Goal: Task Accomplishment & Management: Complete application form

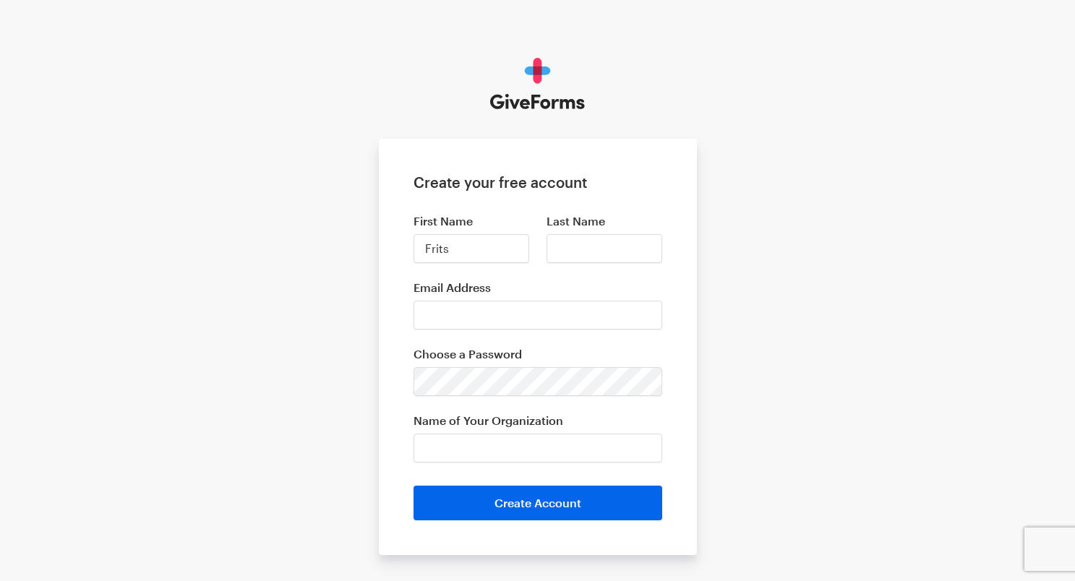
type input "Frits"
type input "Heida"
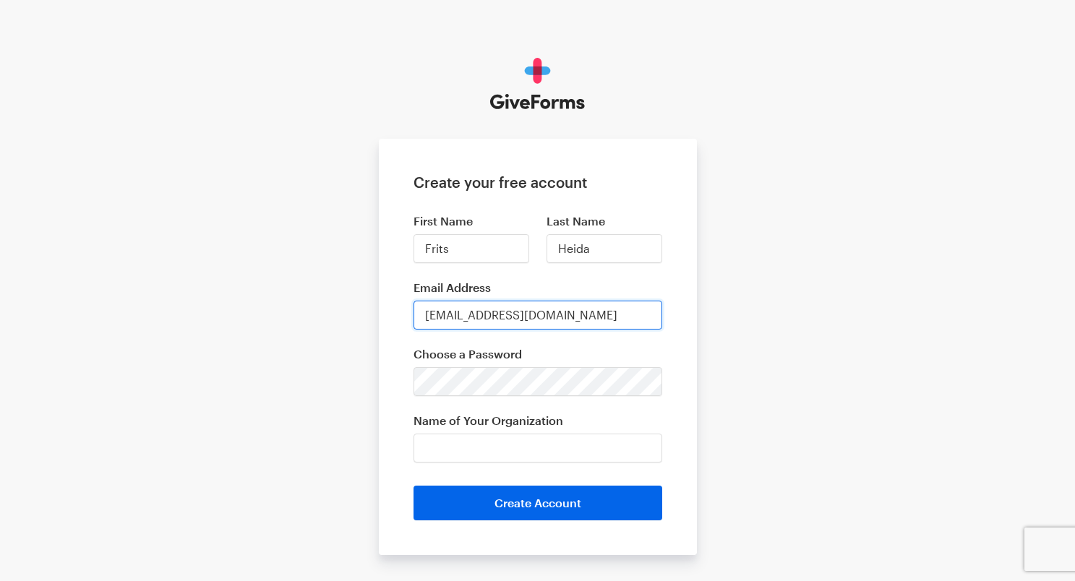
type input "[EMAIL_ADDRESS][DOMAIN_NAME]"
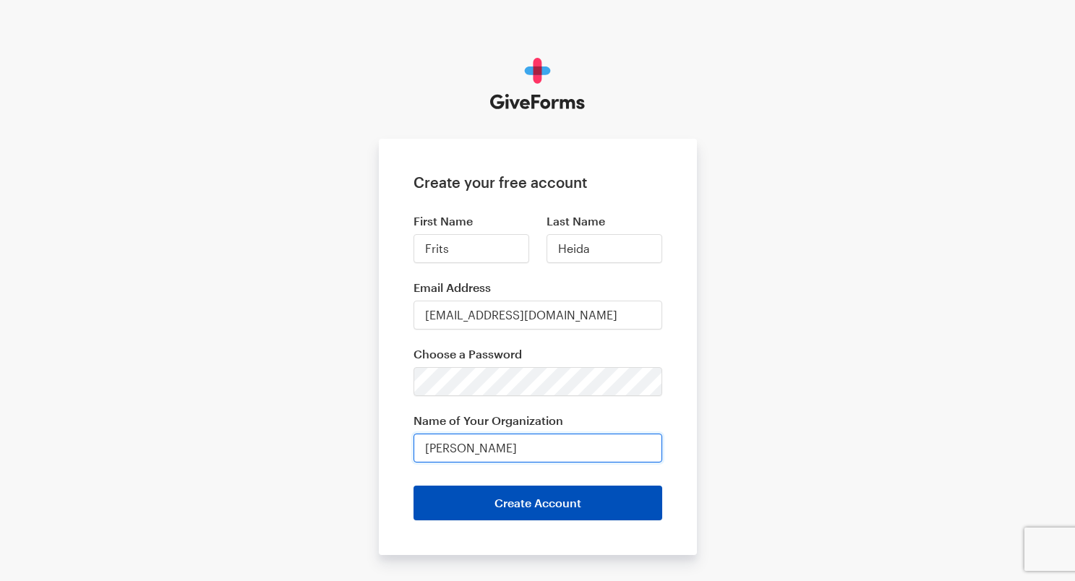
type input "[PERSON_NAME]"
click at [554, 501] on button "Create Account" at bounding box center [537, 503] width 249 height 35
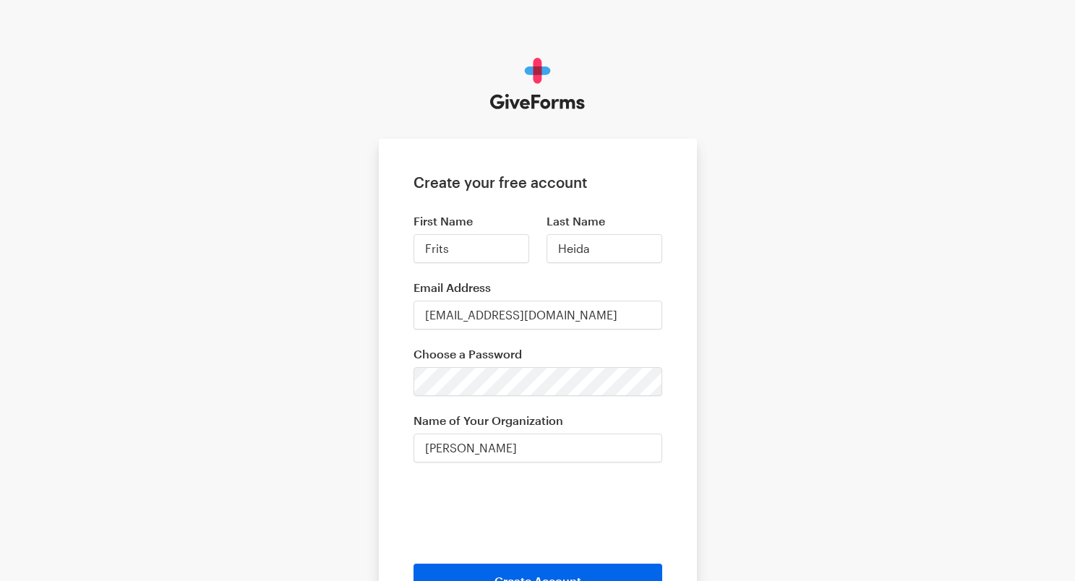
click at [351, 463] on div "Create your free account First Name Frits Last Name Heida Email Address fritshe…" at bounding box center [537, 366] width 1075 height 733
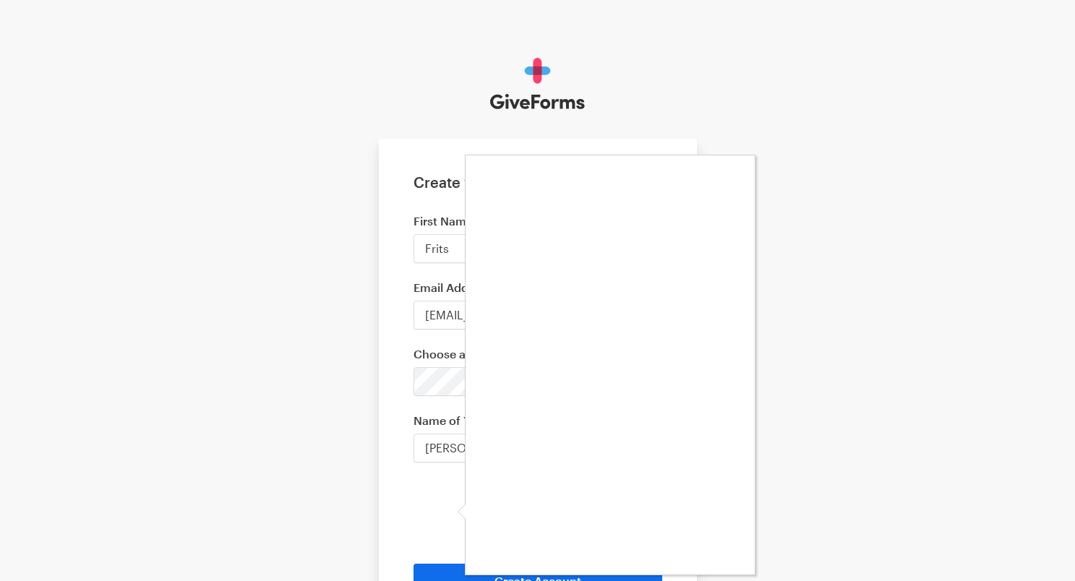
click at [457, 379] on div at bounding box center [537, 290] width 1075 height 581
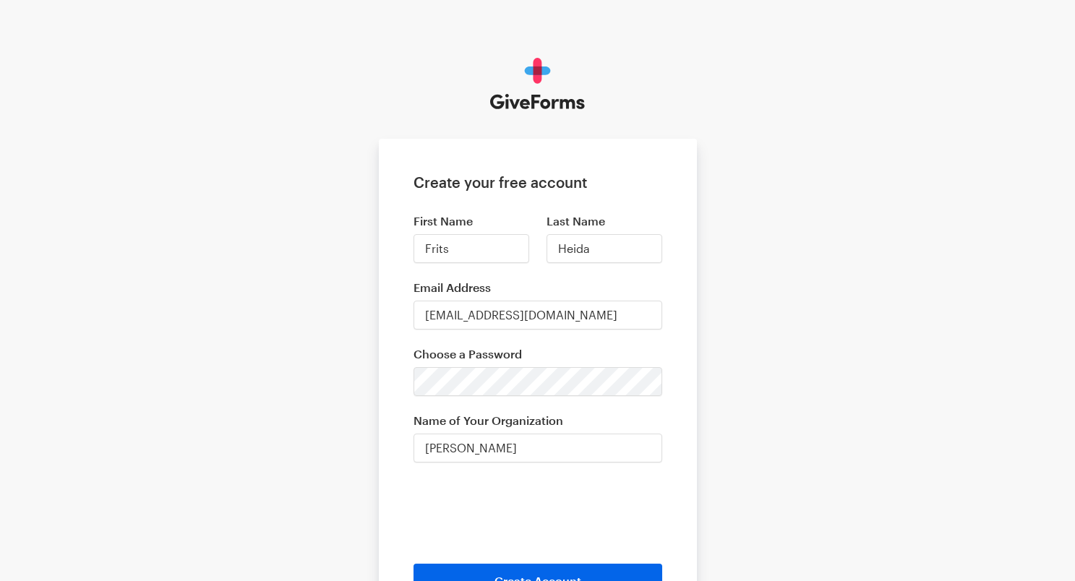
click at [409, 375] on form "Create your free account First Name Frits Last Name Heida Email Address fritshe…" at bounding box center [538, 386] width 318 height 494
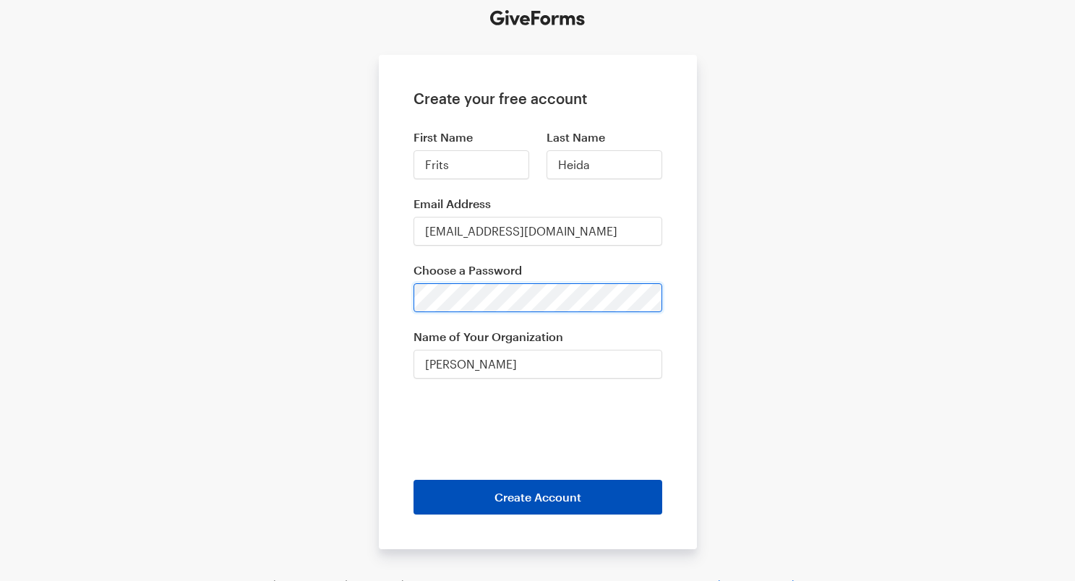
scroll to position [123, 0]
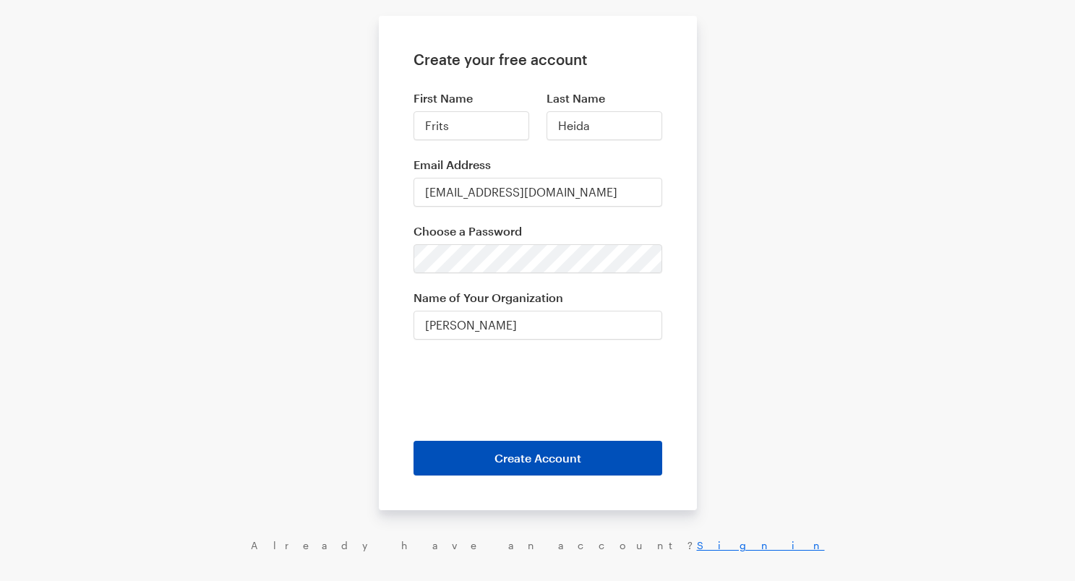
click at [495, 470] on button "Create Account" at bounding box center [537, 458] width 249 height 35
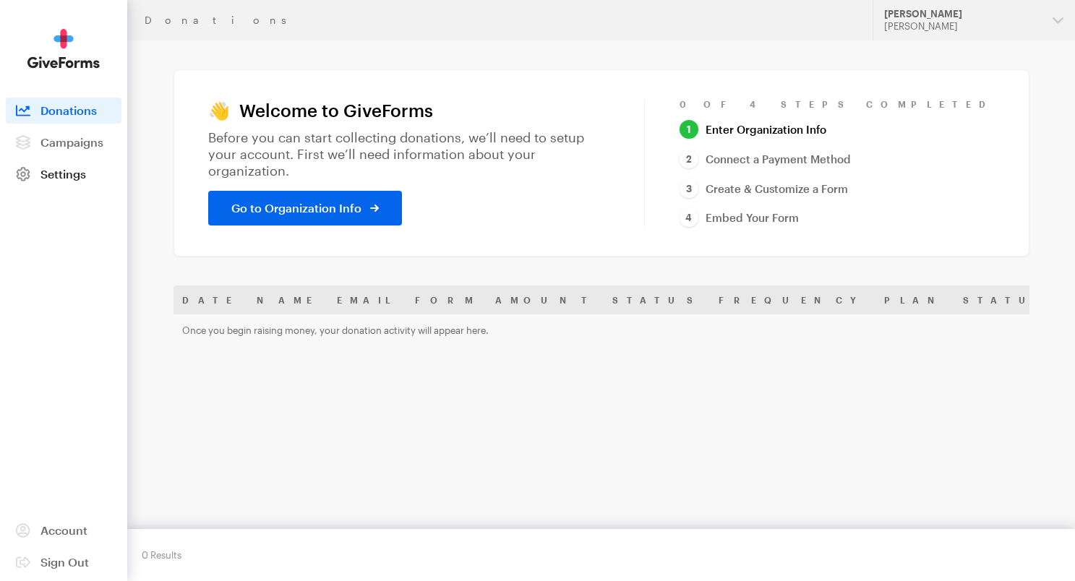
click at [84, 181] on link "Settings" at bounding box center [64, 174] width 116 height 26
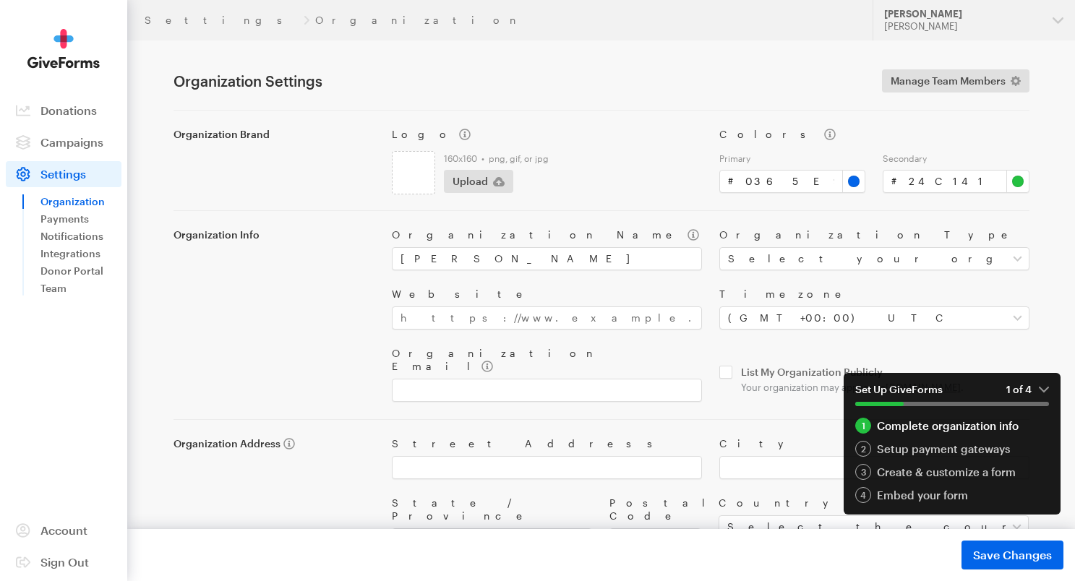
scroll to position [49, 0]
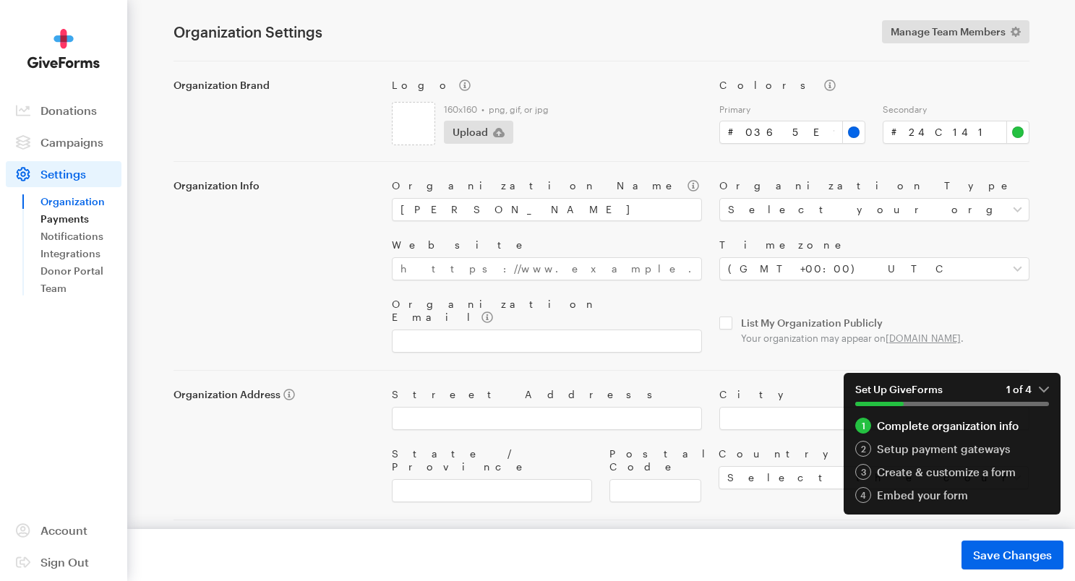
click at [86, 223] on link "Payments" at bounding box center [80, 218] width 81 height 17
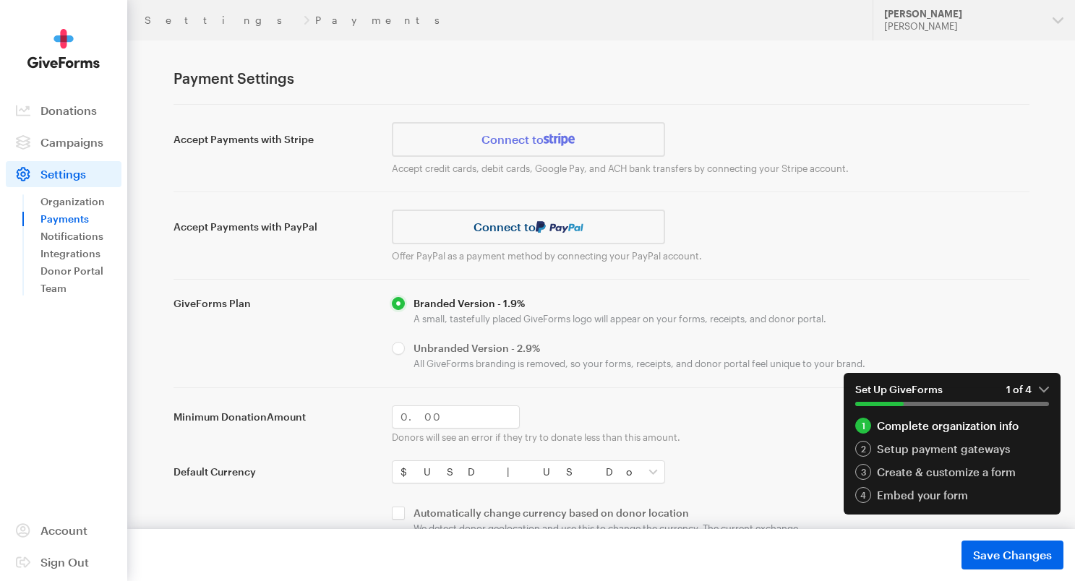
click at [27, 374] on aside "Activity Donations Donors Campaigns Active Archived Settings Organization Payme…" at bounding box center [63, 290] width 127 height 581
